Goal: Use online tool/utility: Utilize a website feature to perform a specific function

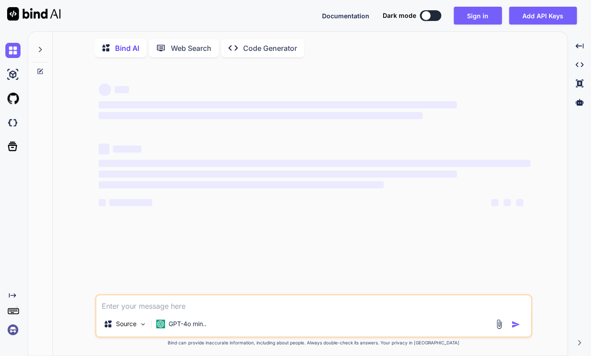
type textarea "x"
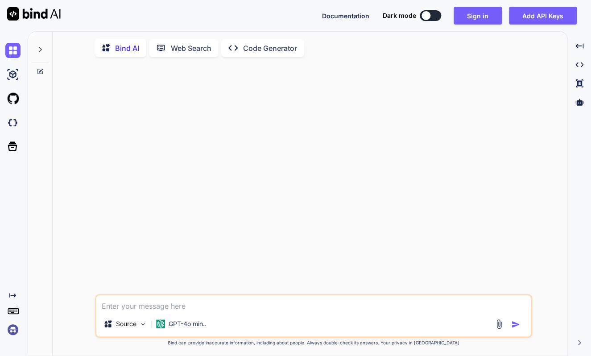
click at [199, 307] on textarea at bounding box center [313, 303] width 434 height 16
type textarea "t"
type textarea "x"
type textarea "te"
type textarea "x"
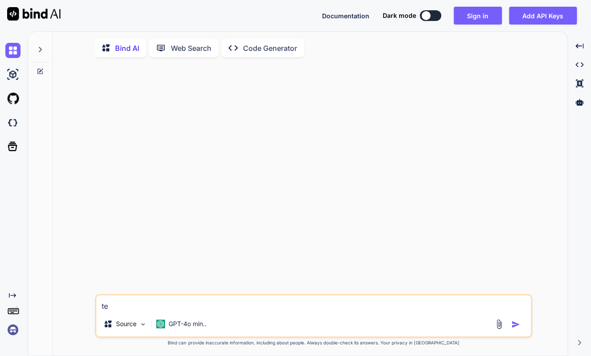
type textarea "tes"
type textarea "x"
type textarea "test"
type textarea "x"
type textarea "test"
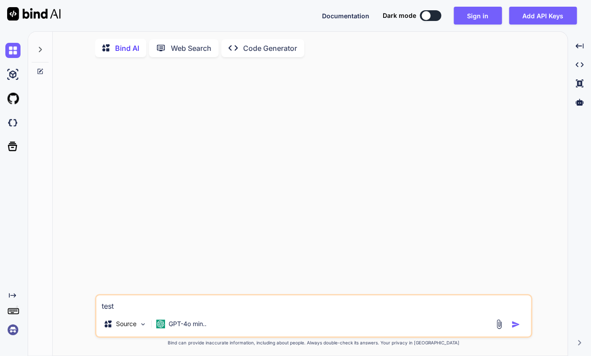
click at [513, 328] on img "button" at bounding box center [515, 324] width 9 height 9
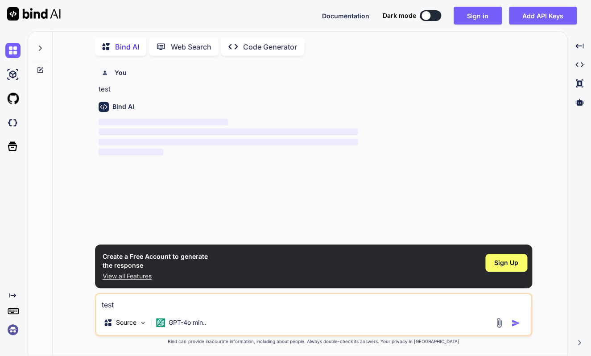
scroll to position [8, 0]
click at [18, 55] on img at bounding box center [12, 50] width 15 height 15
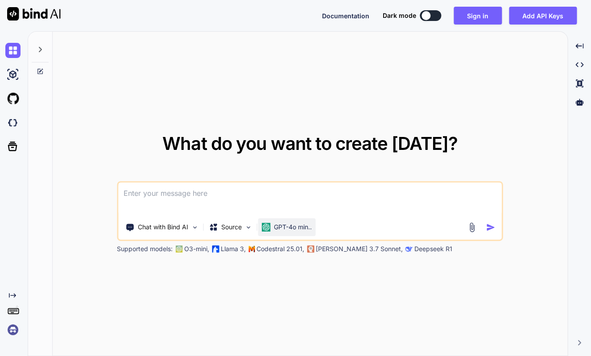
click at [295, 229] on p "GPT-4o min.." at bounding box center [293, 227] width 38 height 9
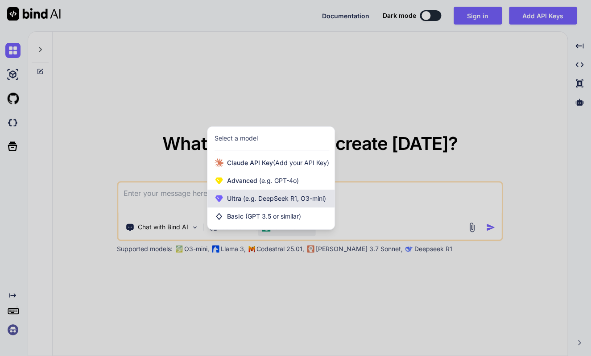
click at [268, 200] on span "(e.g. DeepSeek R1, O3-mini)" at bounding box center [283, 198] width 85 height 8
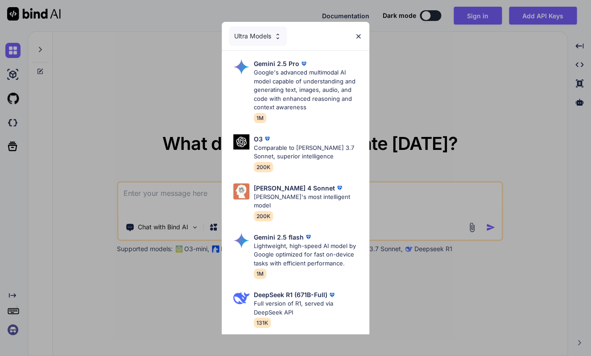
scroll to position [143, 0]
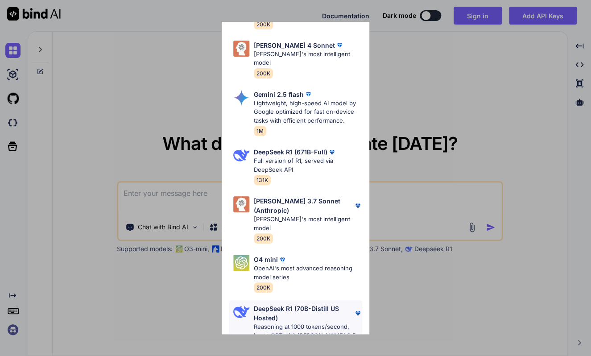
click at [301, 304] on p "DeepSeek R1 (70B-Distill US Hosted)" at bounding box center [303, 313] width 99 height 19
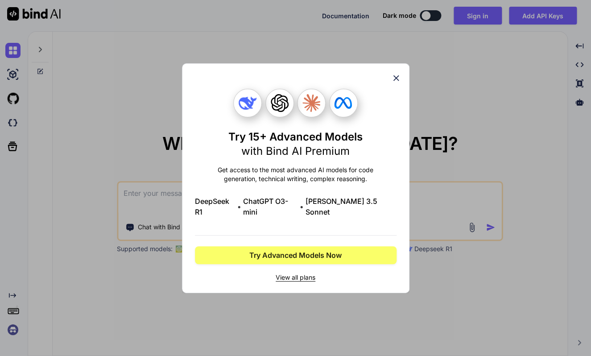
scroll to position [0, 0]
click at [307, 273] on span "View all plans" at bounding box center [296, 277] width 202 height 9
click at [399, 82] on icon at bounding box center [396, 78] width 10 height 10
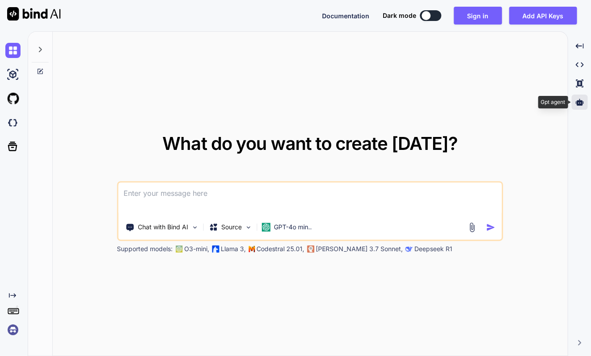
click at [580, 108] on div at bounding box center [579, 102] width 16 height 15
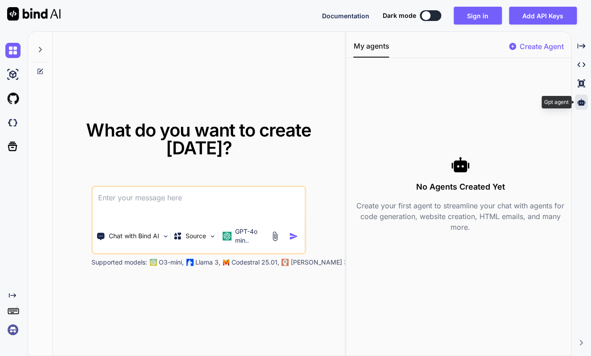
click at [580, 108] on div at bounding box center [581, 102] width 12 height 15
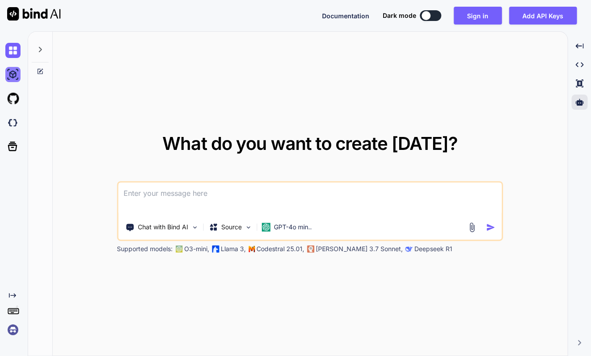
click at [14, 74] on img at bounding box center [12, 74] width 15 height 15
type textarea "x"
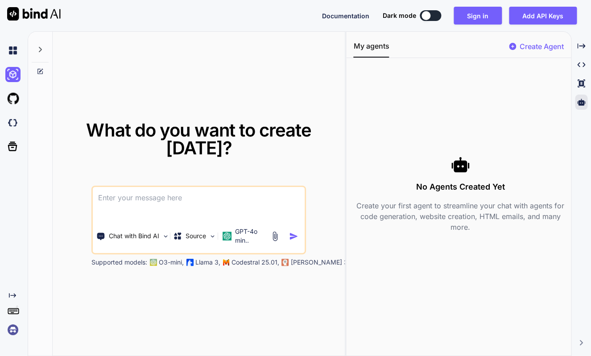
click at [157, 69] on div "What do you want to create [DATE]? Chat with Bind AI Source GPT-4o min.. Suppor…" at bounding box center [199, 194] width 292 height 325
